Goal: Task Accomplishment & Management: Use online tool/utility

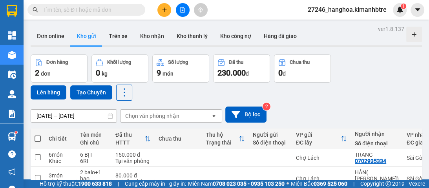
click at [37, 138] on span at bounding box center [38, 139] width 6 height 6
click at [38, 135] on input "checkbox" at bounding box center [38, 135] width 0 height 0
checkbox input "true"
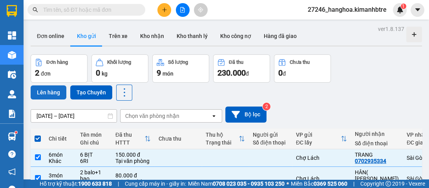
click at [55, 92] on button "Lên hàng" at bounding box center [49, 93] width 36 height 14
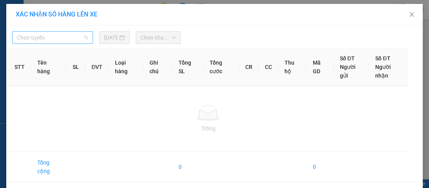
click at [68, 36] on span "Chọn tuyến" at bounding box center [52, 38] width 71 height 12
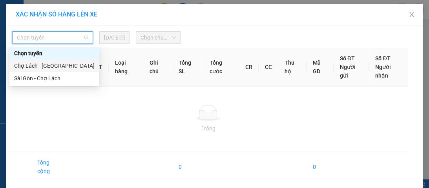
click at [64, 65] on div "Chợ Lách - [GEOGRAPHIC_DATA]" at bounding box center [54, 66] width 80 height 9
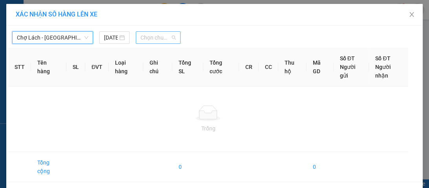
click at [143, 37] on span "Chọn chuyến" at bounding box center [158, 38] width 35 height 12
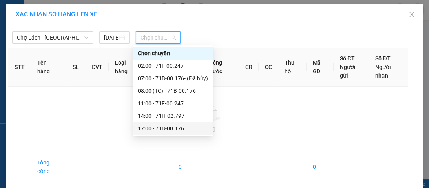
click at [156, 127] on div "17:00 - 71B-00.176" at bounding box center [173, 128] width 70 height 9
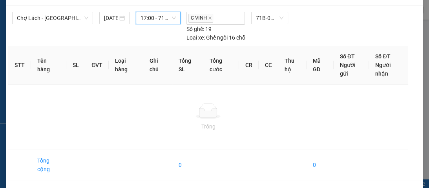
scroll to position [47, 0]
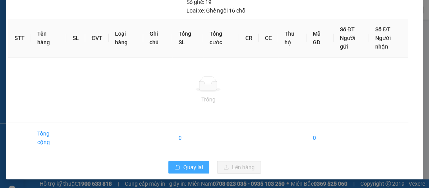
click at [185, 168] on span "Quay lại" at bounding box center [193, 167] width 20 height 9
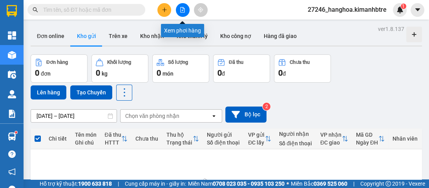
click at [180, 9] on icon "file-add" at bounding box center [182, 9] width 5 height 5
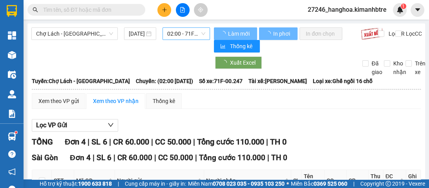
click at [175, 33] on span "02:00 - 71F-00.247" at bounding box center [186, 34] width 38 height 12
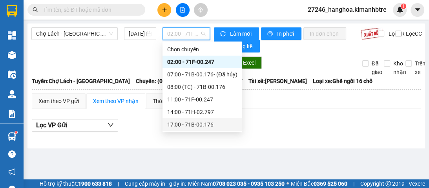
click at [192, 123] on div "17:00 - 71B-00.176" at bounding box center [202, 125] width 70 height 9
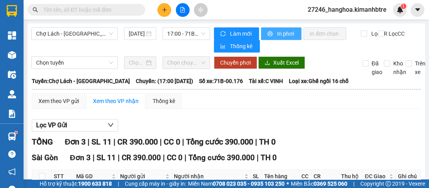
click at [281, 35] on span "In phơi" at bounding box center [286, 33] width 18 height 9
